Goal: Transaction & Acquisition: Purchase product/service

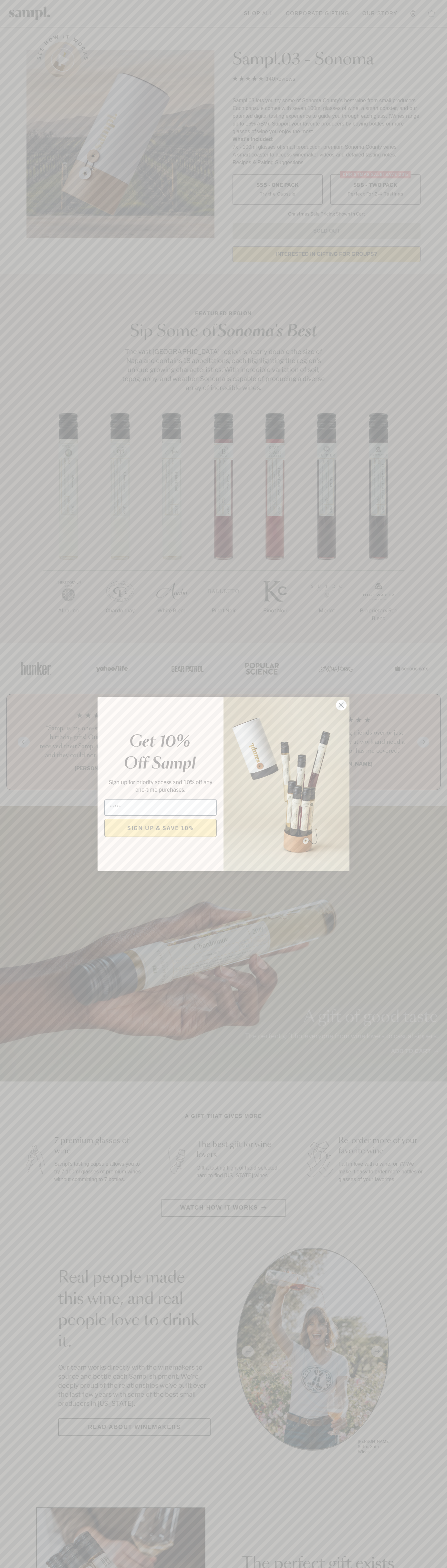
click at [341, 705] on icon "Close dialog" at bounding box center [341, 705] width 4 height 4
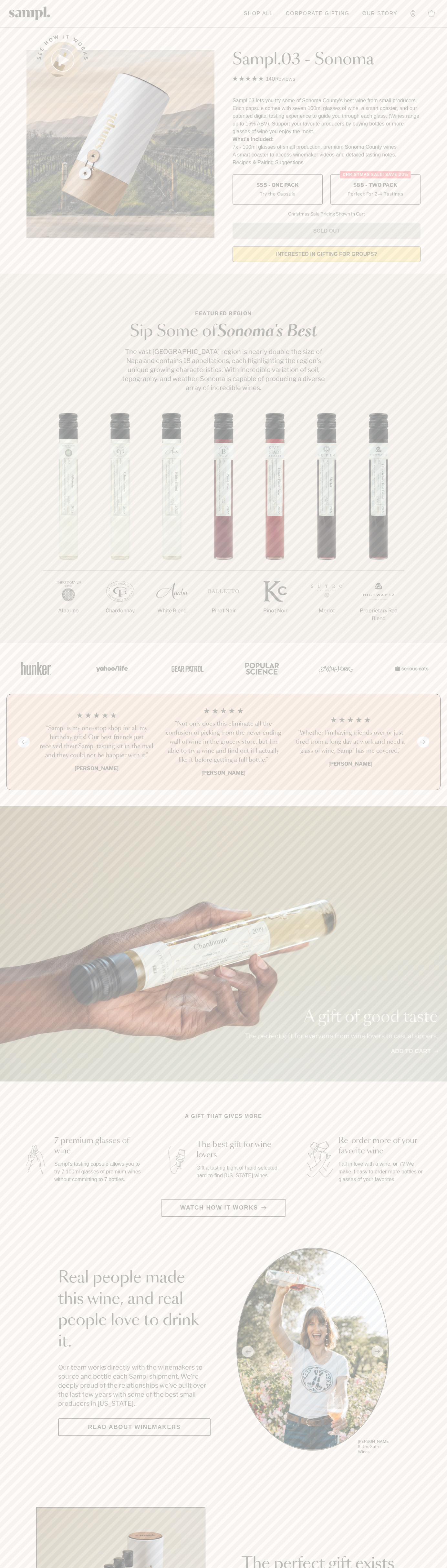
click at [375, 186] on span "$88 - Two Pack" at bounding box center [375, 185] width 44 height 7
click at [96, 743] on h3 "“Sampl is my one-stop shop for all my birthday gifts! Our best friends just rec…" at bounding box center [96, 741] width 116 height 36
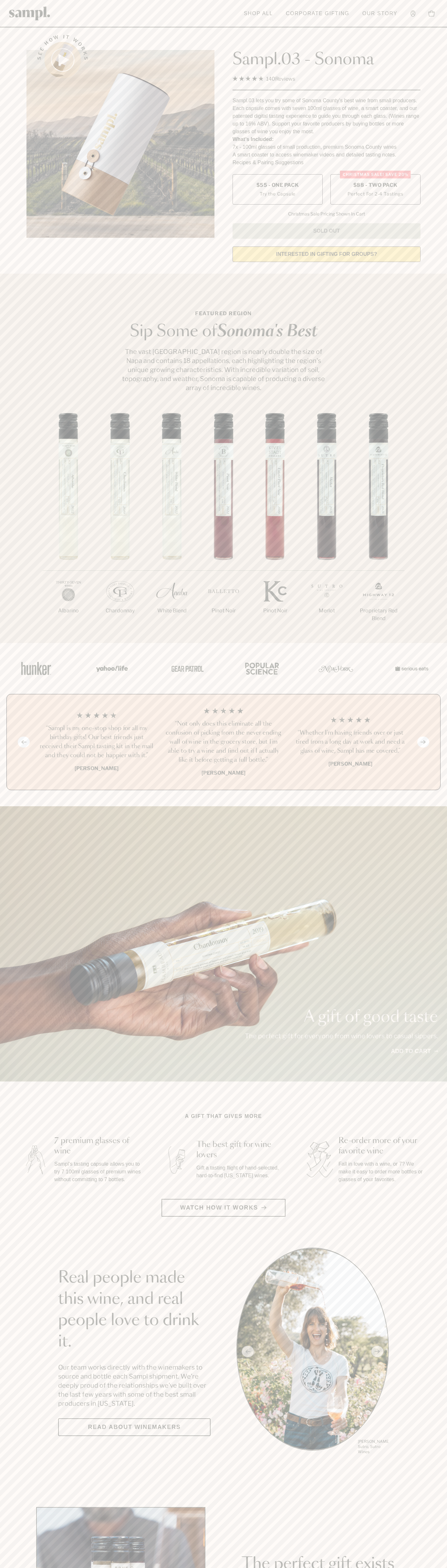
click at [180, 18] on header "Toggle navigation menu Shop All Corporate Gifting Our Story Account Story Shop …" at bounding box center [224, 13] width 447 height 27
click at [439, 494] on div "1/7 Albarino 2/7 Chardonnay 3/7" at bounding box center [224, 528] width 447 height 230
click at [13, 1567] on html "Skip to main content Toggle navigation menu Shop All Corporate Gifting Our Stor…" at bounding box center [224, 1513] width 447 height 3026
click at [13, 374] on section "Featured Region Sip Some of Sonoma's Best The vast Sonoma County region is near…" at bounding box center [224, 458] width 447 height 369
click at [375, 190] on label "Christmas SALE! Save 20% $88 - Two Pack Perfect For 2-4 Tastings" at bounding box center [375, 189] width 90 height 30
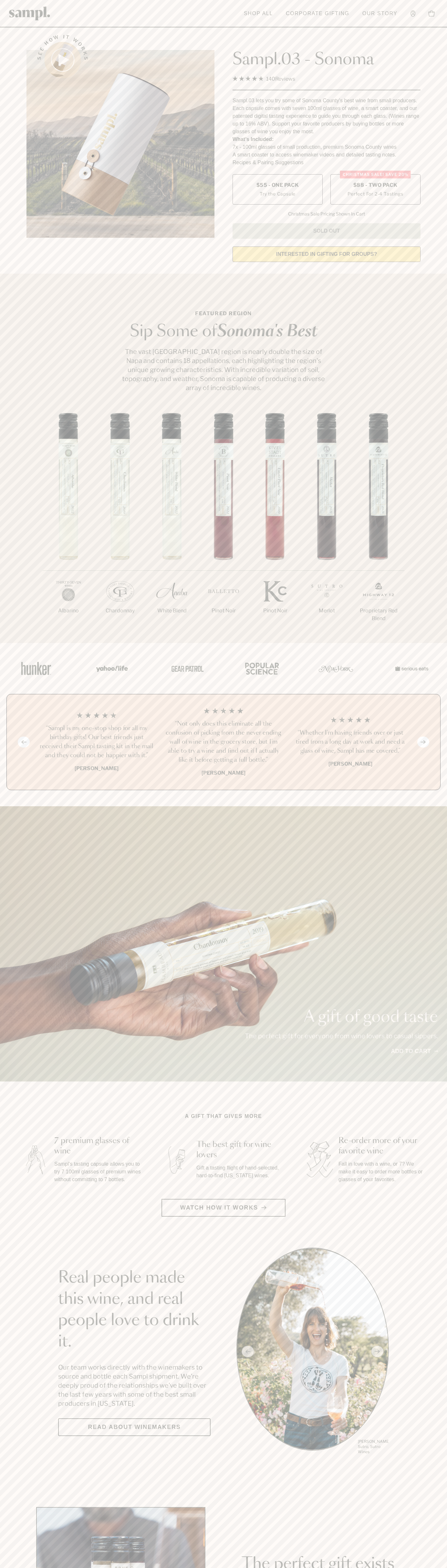
click at [96, 743] on h3 "“Sampl is my one-stop shop for all my birthday gifts! Our best friends just rec…" at bounding box center [96, 741] width 116 height 36
